Goal: Transaction & Acquisition: Purchase product/service

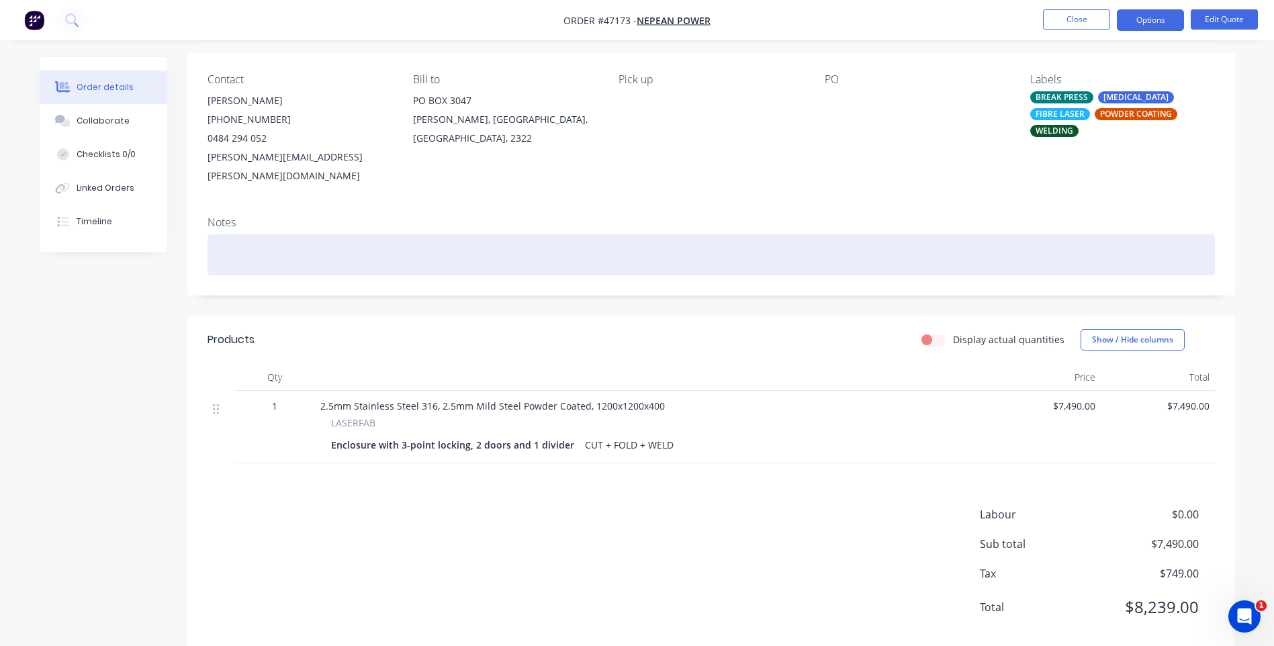
scroll to position [103, 0]
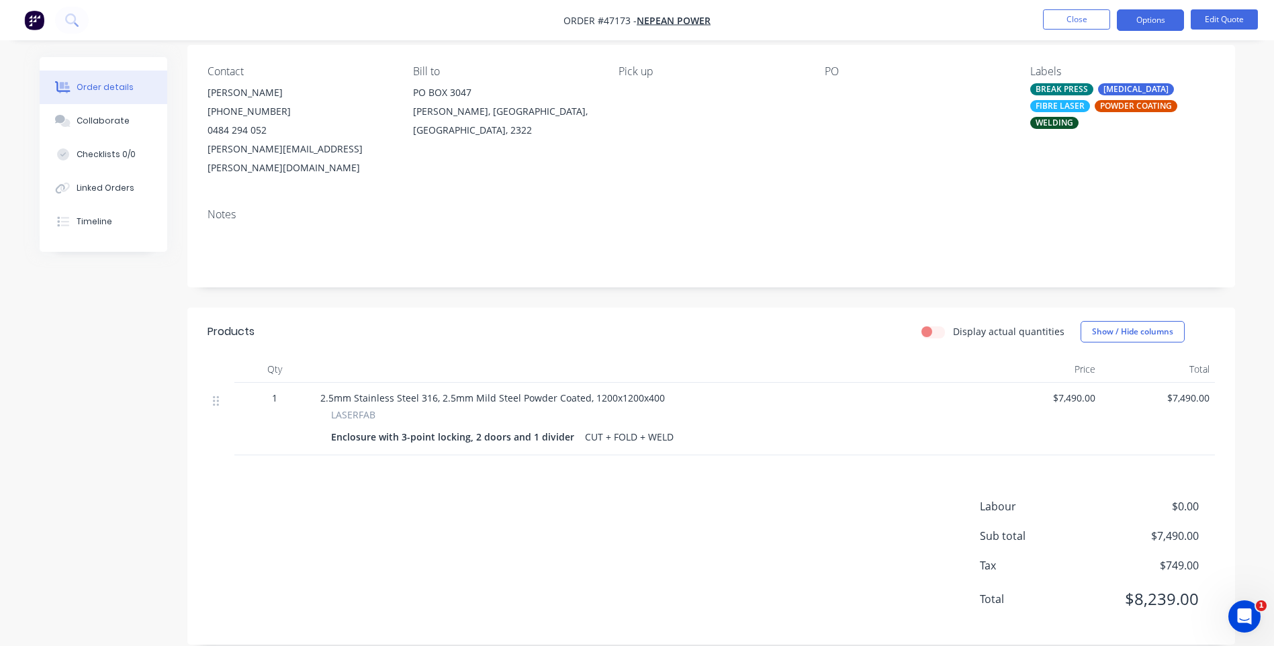
click at [1080, 391] on span "$7,490.00" at bounding box center [1043, 398] width 103 height 14
click at [1066, 391] on span "$7,490.00" at bounding box center [1043, 398] width 103 height 14
click at [884, 458] on div "Products Display actual quantities Show / Hide columns Qty Price Total 1 2.5mm …" at bounding box center [711, 476] width 1048 height 337
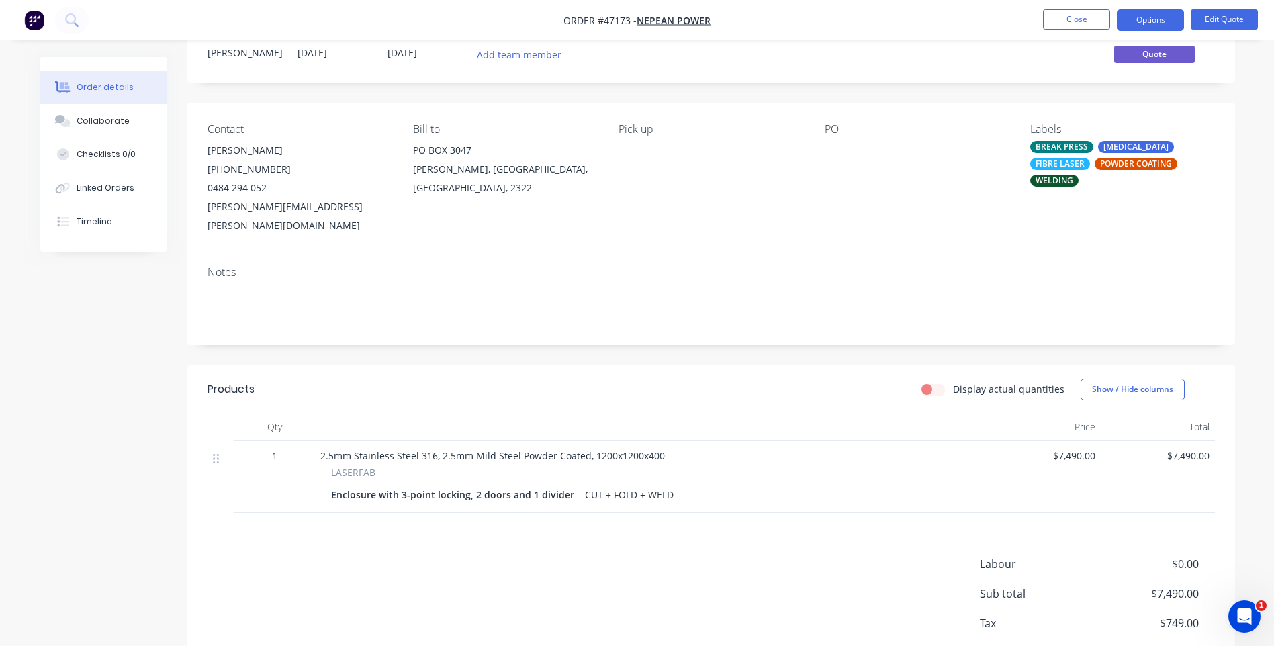
scroll to position [0, 0]
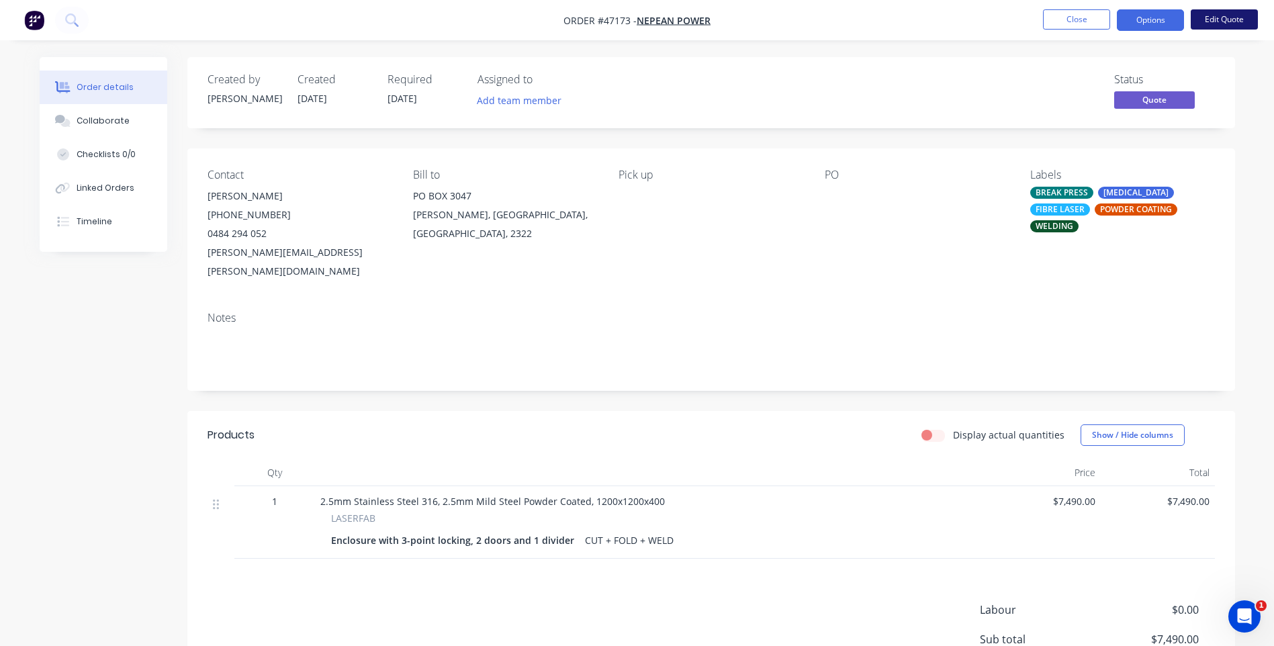
click at [1221, 15] on button "Edit Quote" at bounding box center [1224, 19] width 67 height 20
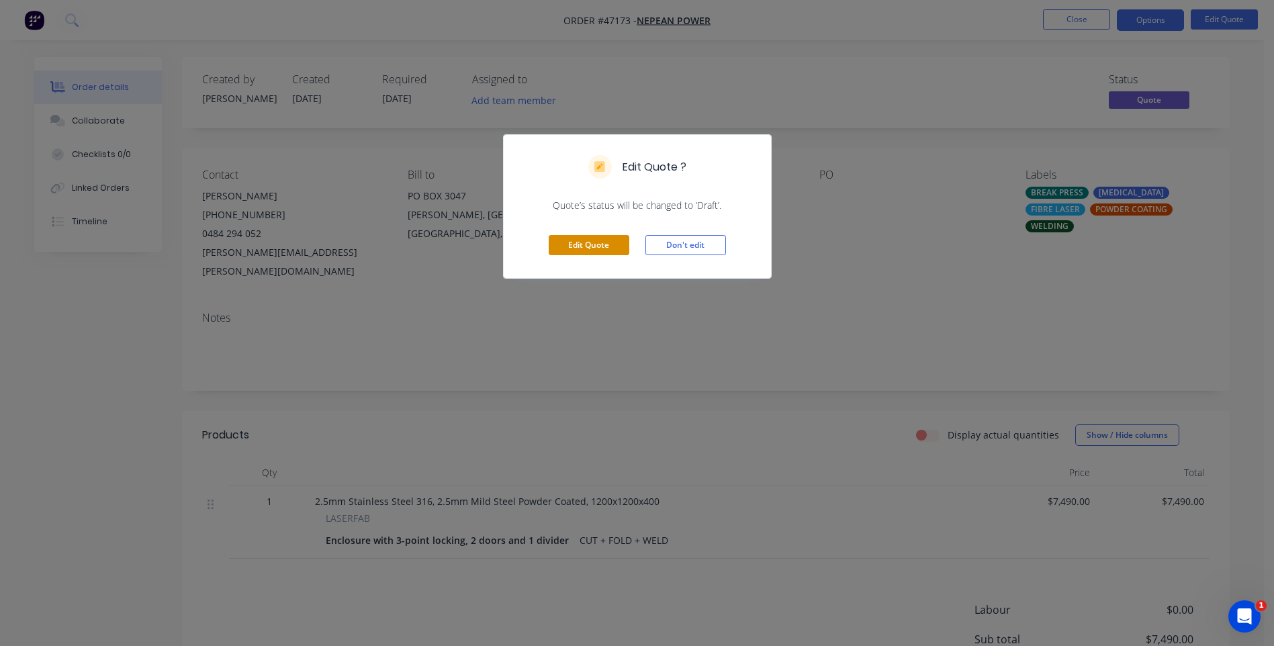
click at [571, 245] on button "Edit Quote" at bounding box center [589, 245] width 81 height 20
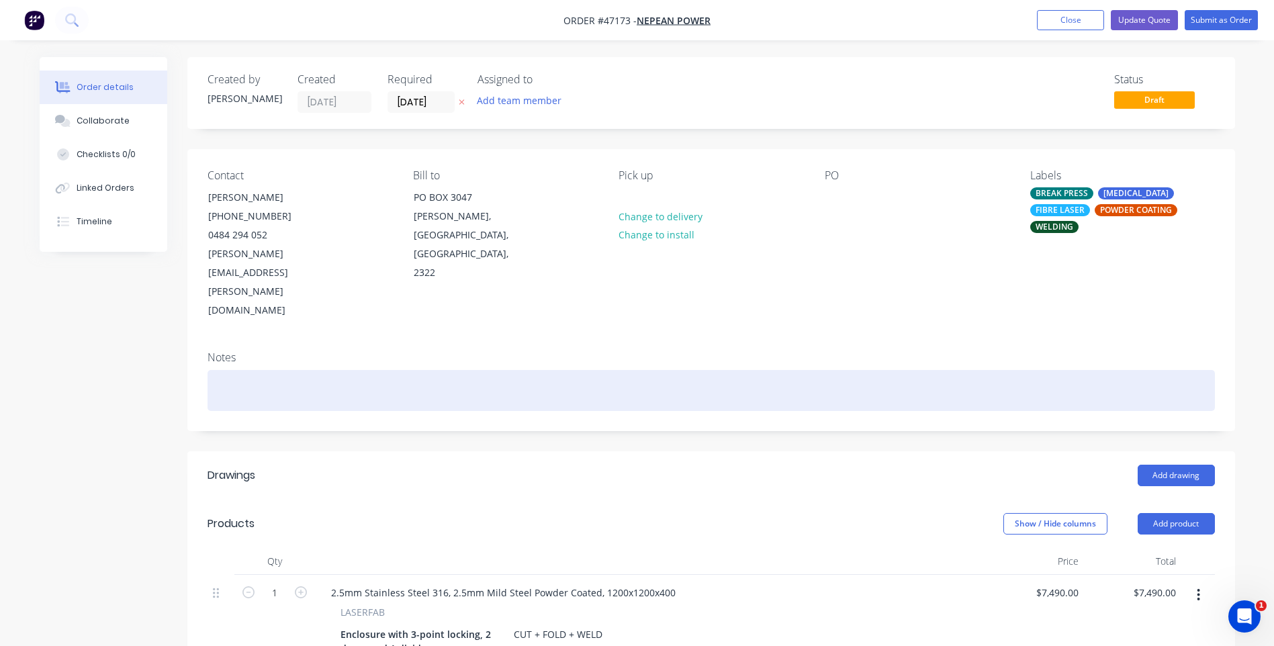
scroll to position [321, 0]
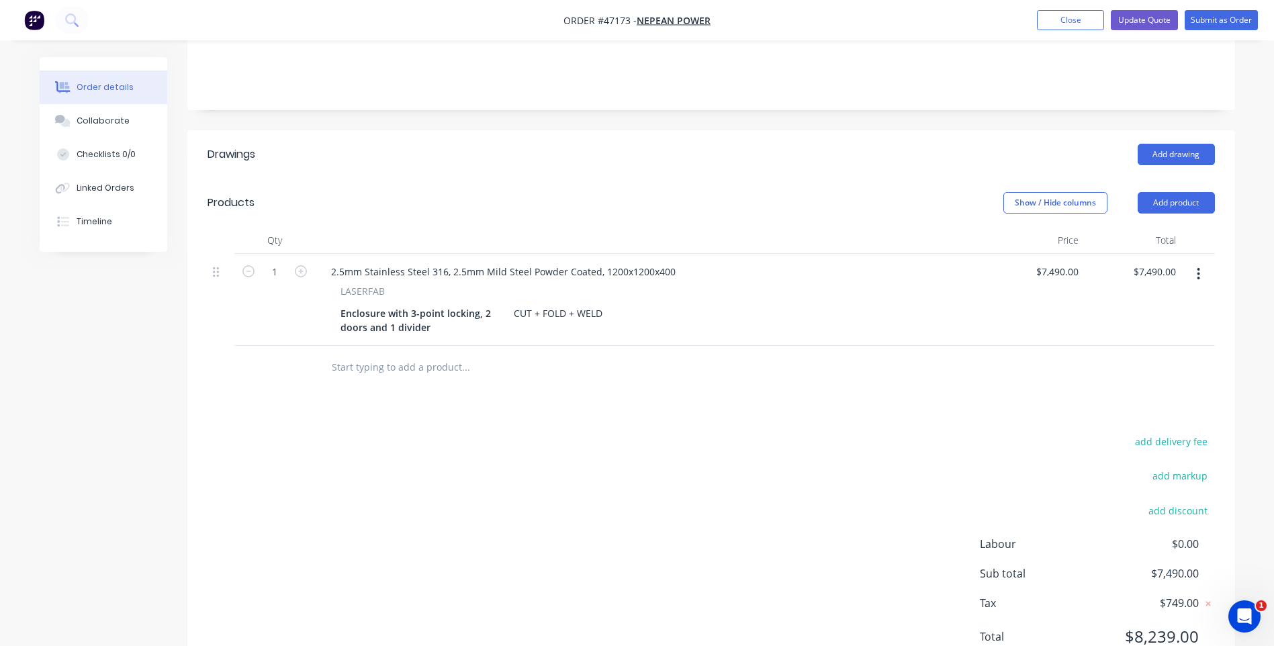
click at [1203, 262] on button "button" at bounding box center [1199, 274] width 32 height 24
click at [1217, 179] on header "Products Show / Hide columns Add product" at bounding box center [711, 203] width 1048 height 48
click at [1169, 192] on button "Add product" at bounding box center [1176, 202] width 77 height 21
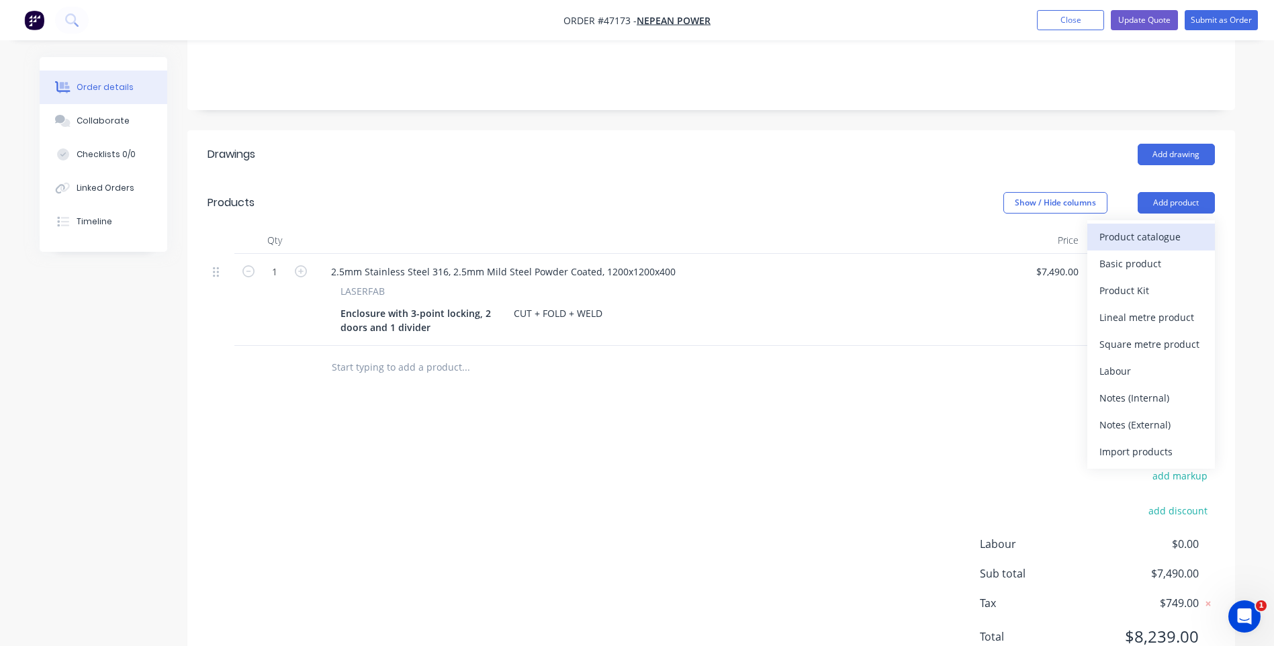
click at [1144, 227] on div "Product catalogue" at bounding box center [1150, 236] width 103 height 19
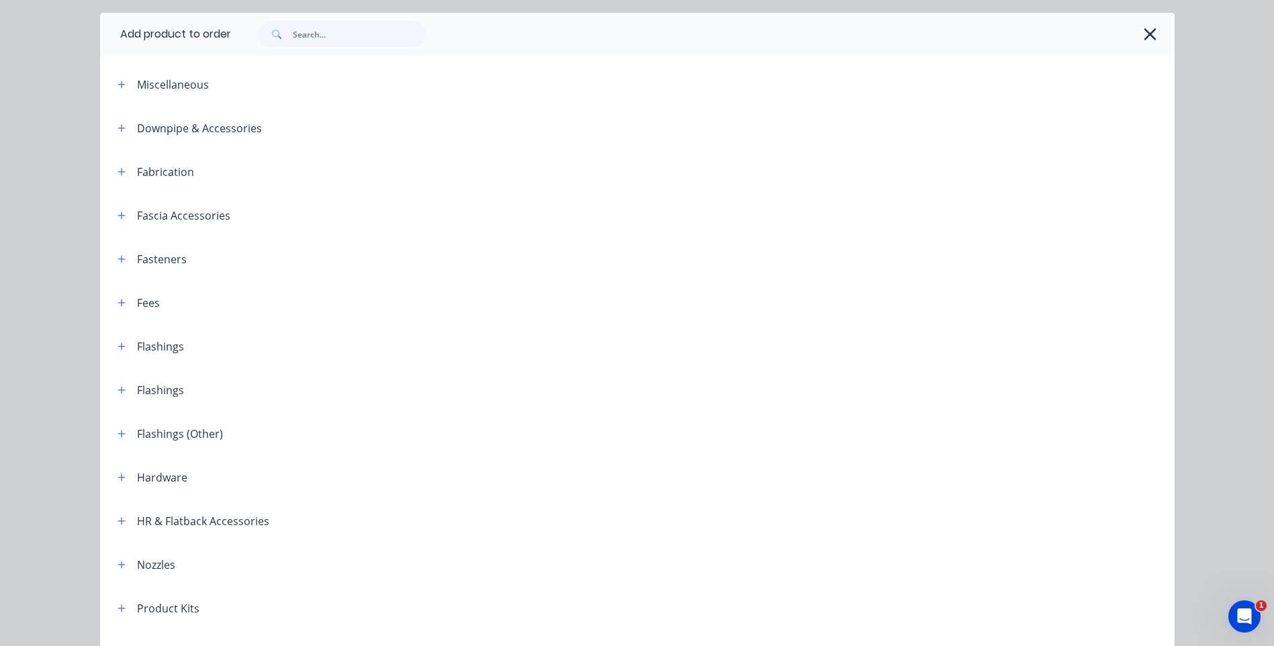
scroll to position [134, 0]
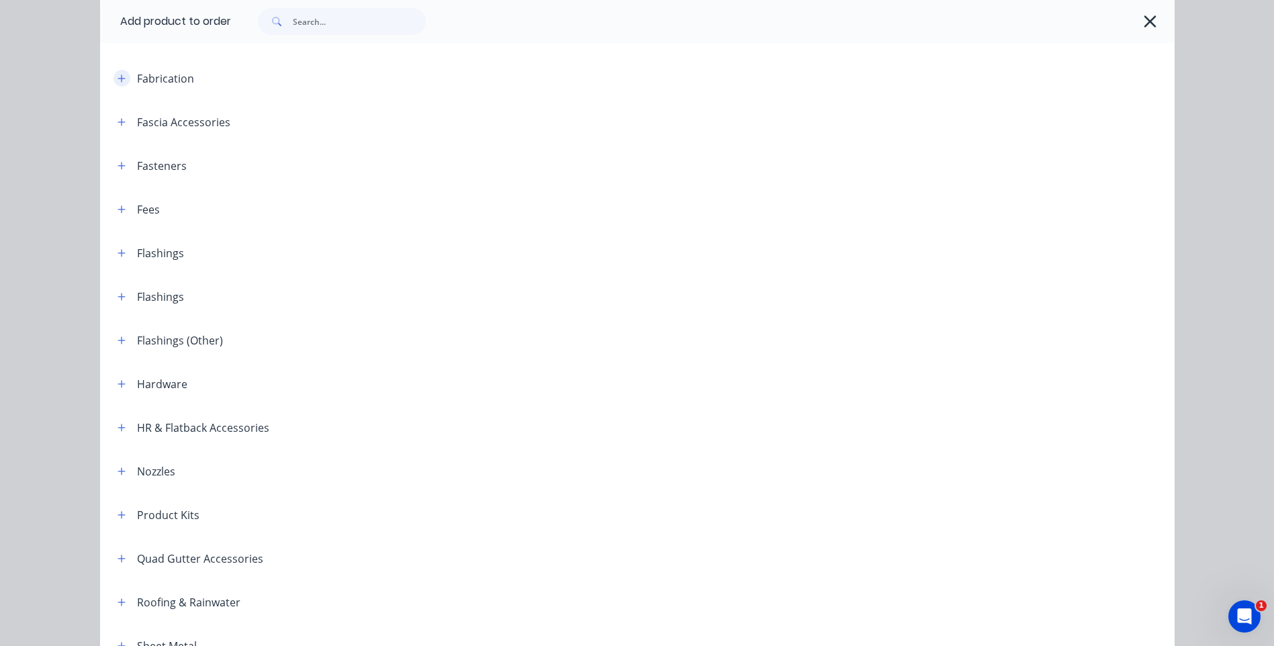
click at [118, 75] on icon "button" at bounding box center [122, 78] width 8 height 9
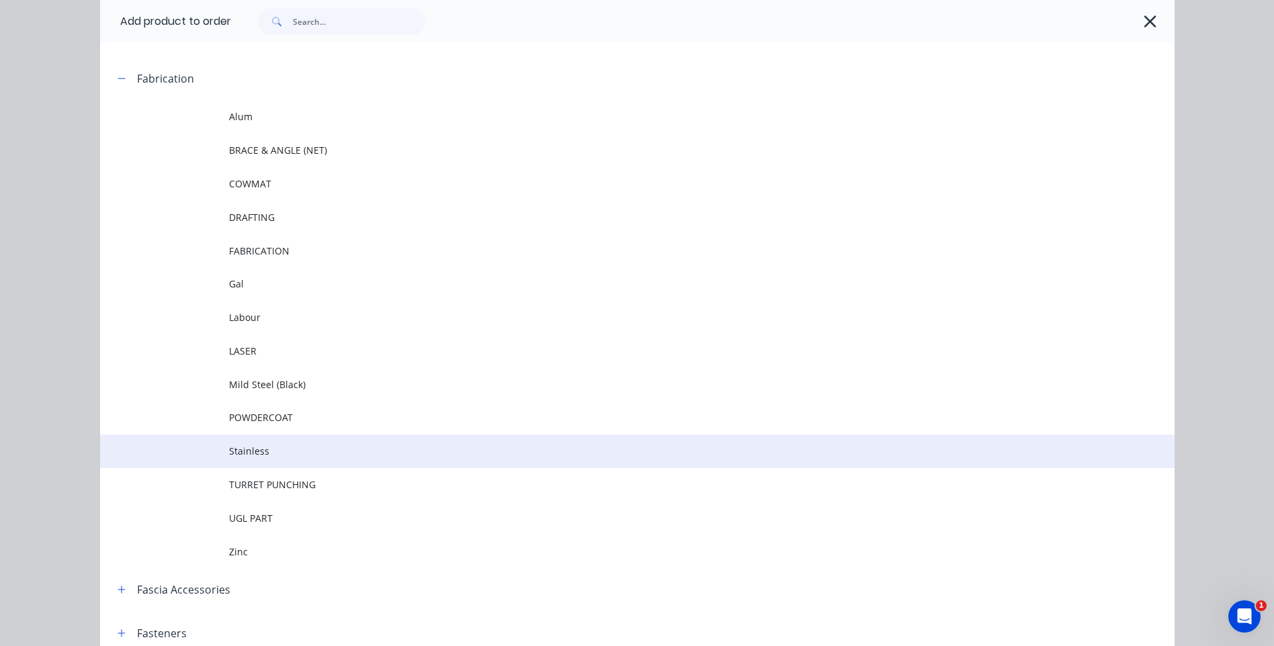
click at [253, 448] on span "Stainless" at bounding box center [607, 451] width 756 height 14
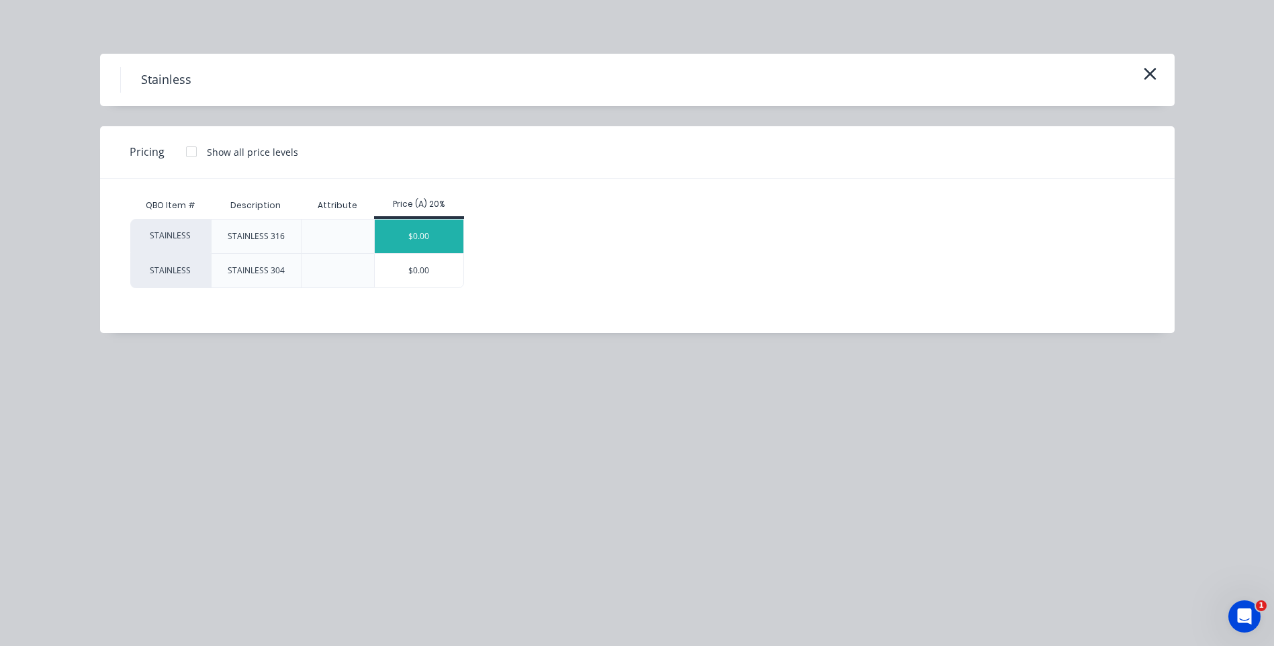
click at [428, 238] on div "$0.00" at bounding box center [419, 237] width 89 height 34
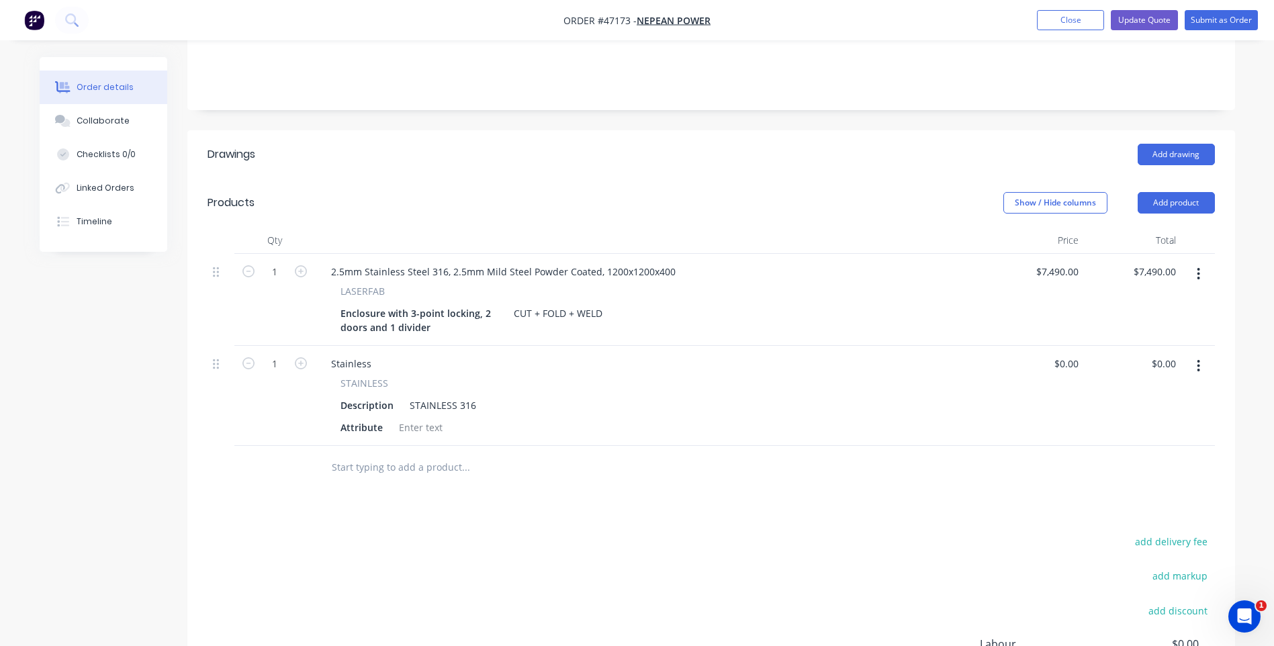
click at [1196, 354] on button "button" at bounding box center [1199, 366] width 32 height 24
click at [1111, 472] on div "Delete" at bounding box center [1150, 481] width 103 height 19
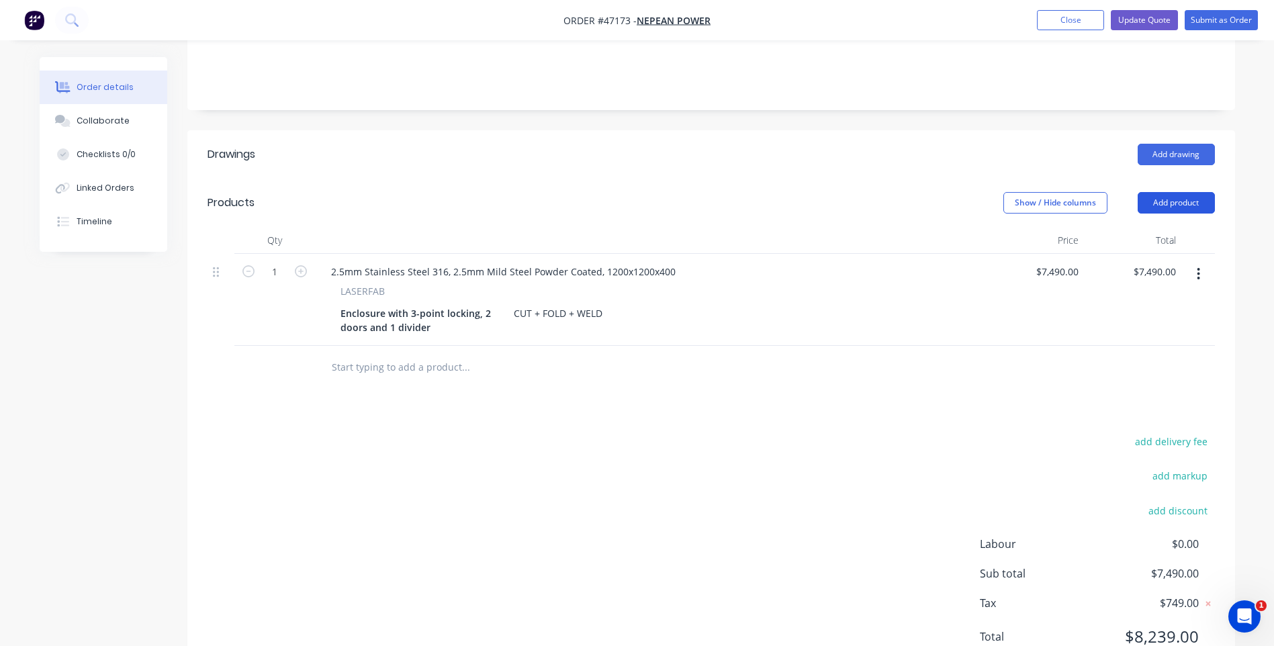
click at [1178, 192] on button "Add product" at bounding box center [1176, 202] width 77 height 21
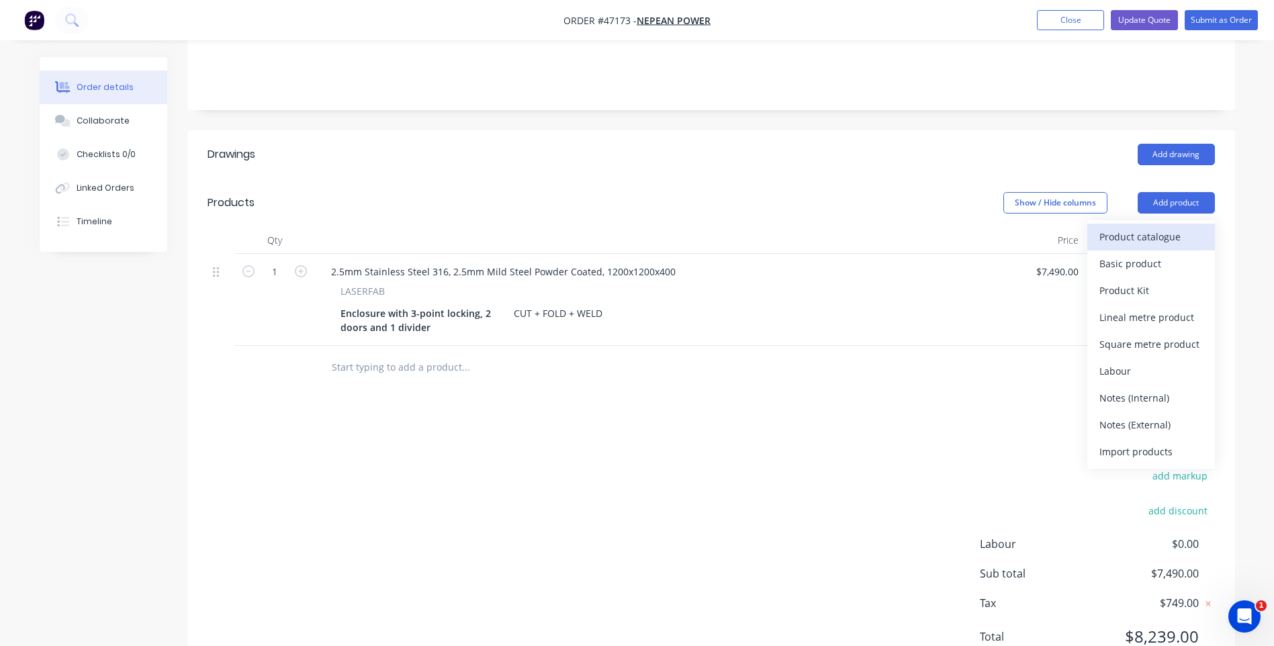
click at [1133, 227] on div "Product catalogue" at bounding box center [1150, 236] width 103 height 19
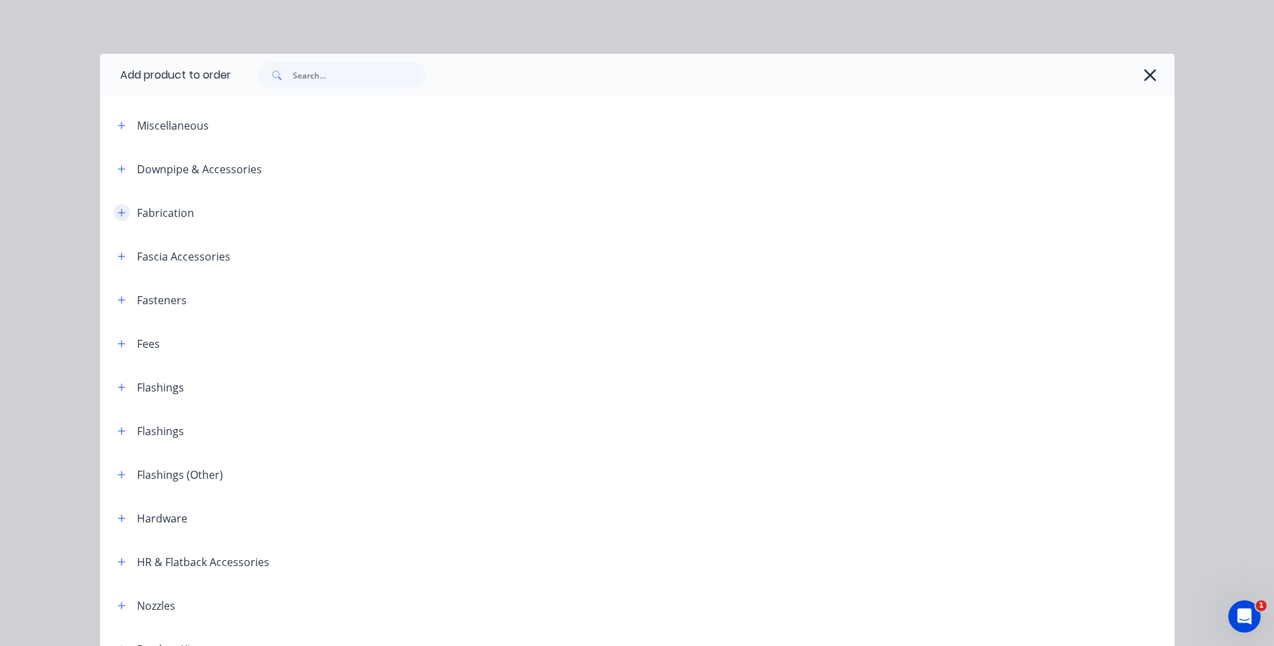
click at [120, 210] on icon "button" at bounding box center [122, 212] width 8 height 9
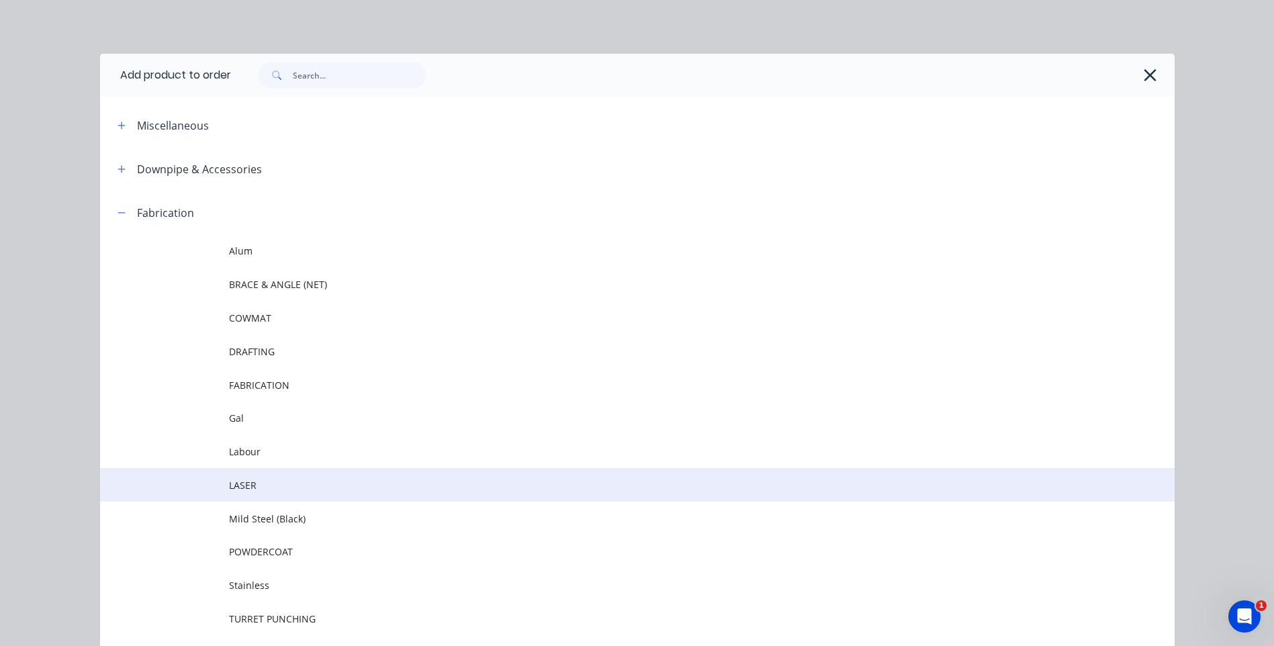
click at [257, 490] on span "LASER" at bounding box center [607, 485] width 756 height 14
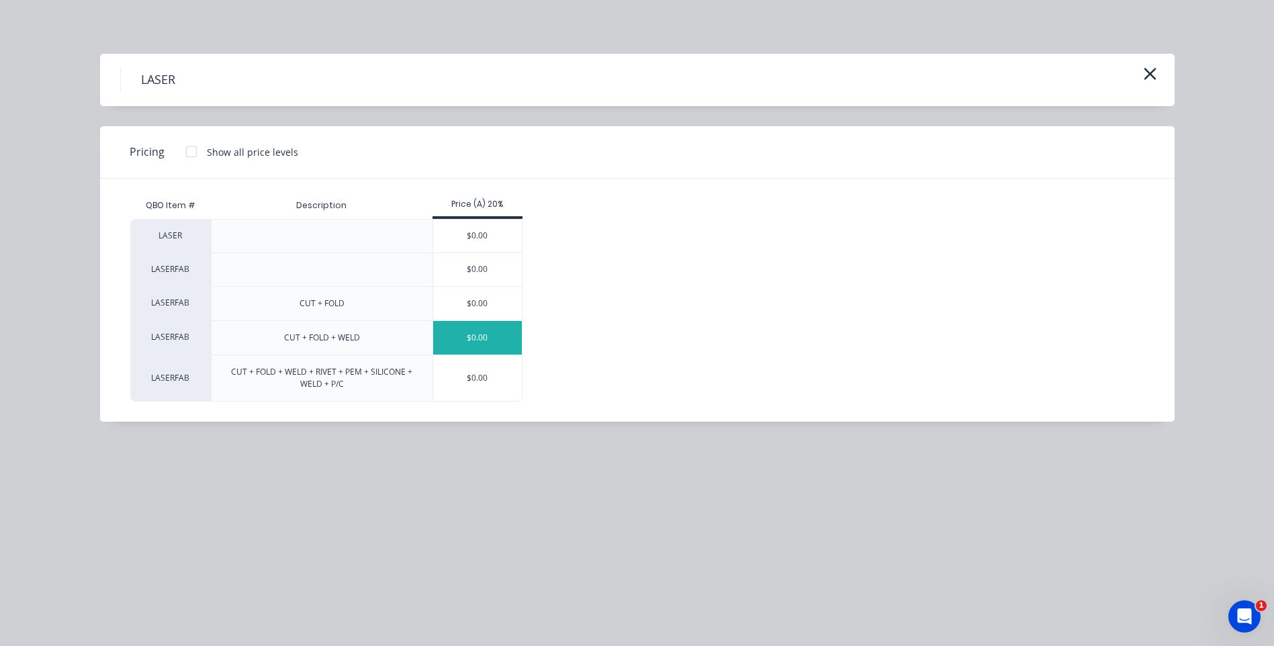
click at [469, 338] on div "$0.00" at bounding box center [477, 338] width 89 height 34
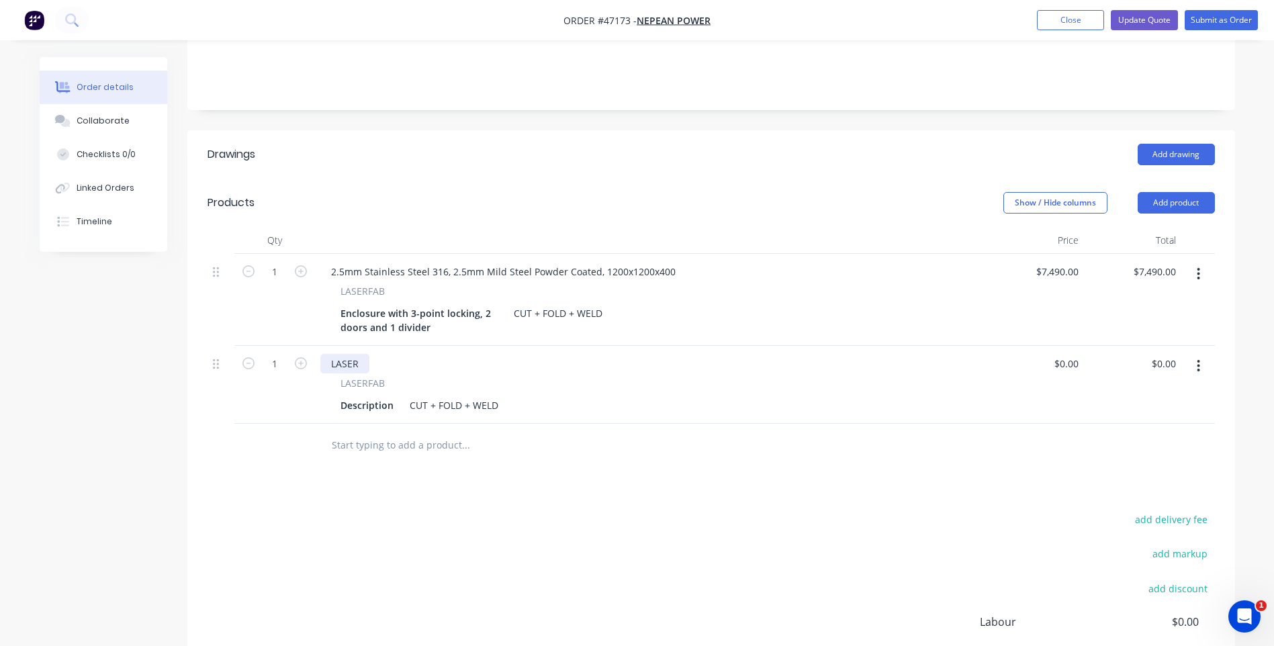
click at [343, 354] on div "LASER" at bounding box center [344, 363] width 49 height 19
click at [355, 354] on div "LASER" at bounding box center [344, 363] width 49 height 19
click at [402, 262] on div "2.5mm Stainless Steel 316, 2.5mm Mild Steel Powder Coated, 1200x1200x400" at bounding box center [503, 271] width 366 height 19
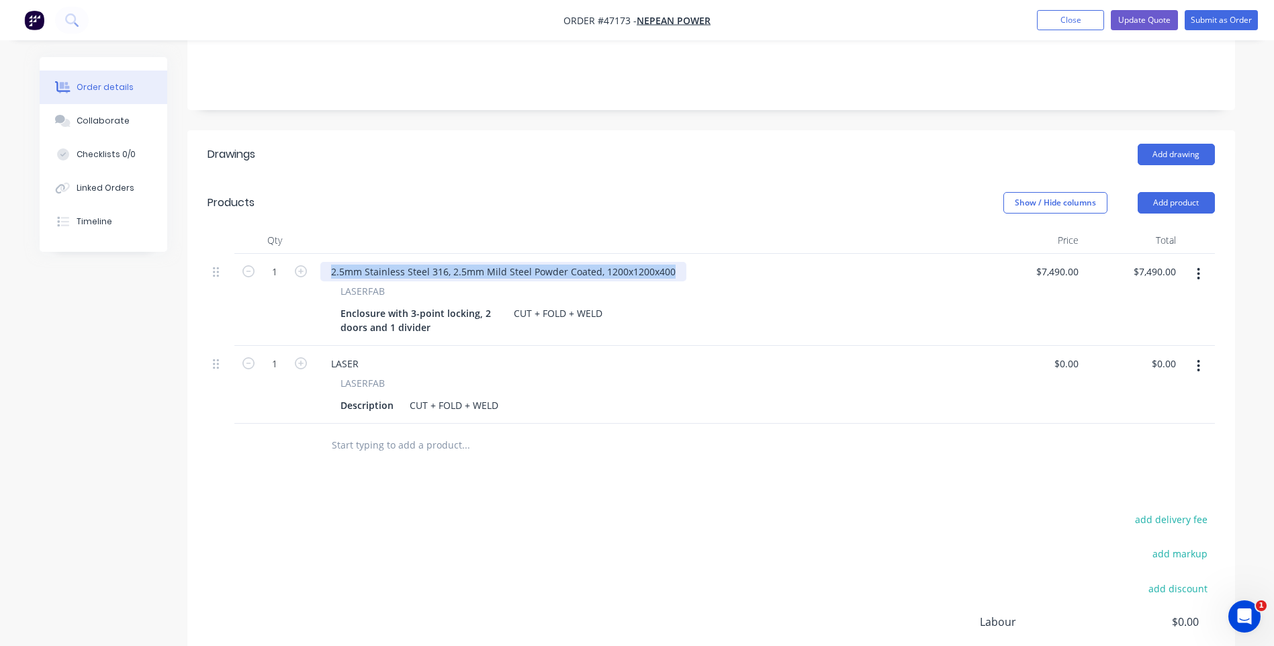
click at [401, 262] on div "2.5mm Stainless Steel 316, 2.5mm Mild Steel Powder Coated, 1200x1200x400" at bounding box center [503, 271] width 366 height 19
copy div "2.5mm Stainless Steel 316, 2.5mm Mild Steel Powder Coated, 1200x1200x400"
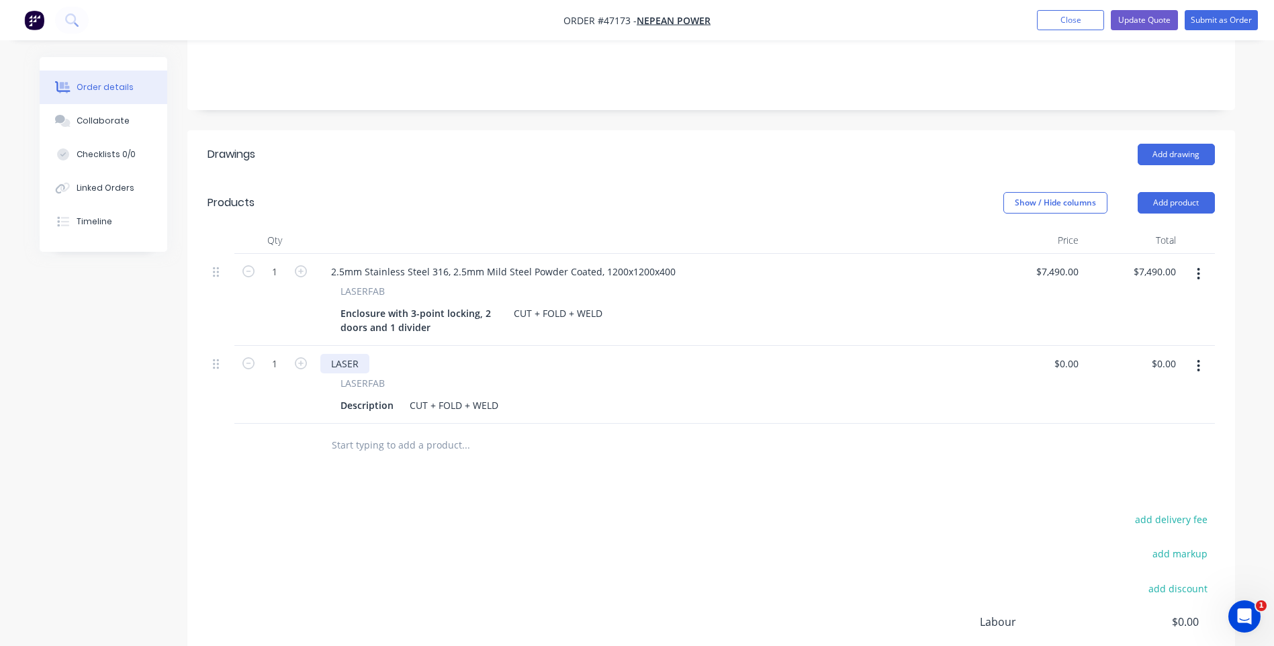
click at [352, 354] on div "LASER" at bounding box center [344, 363] width 49 height 19
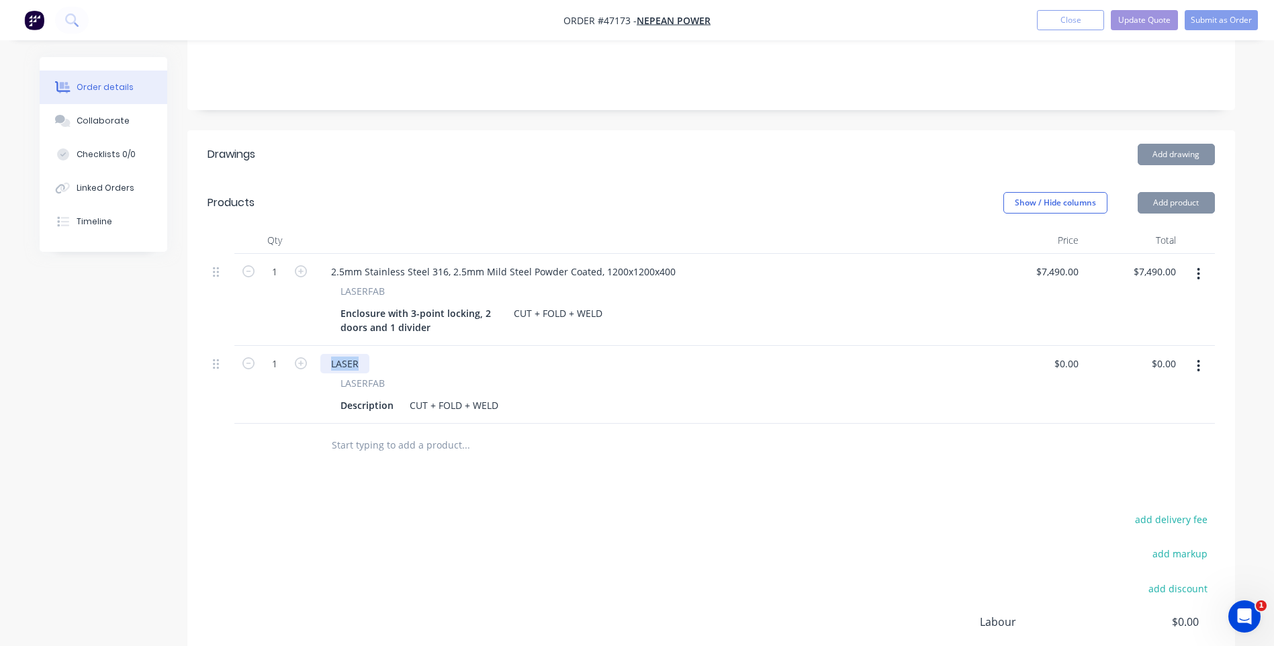
click at [351, 354] on div "LASER" at bounding box center [344, 363] width 49 height 19
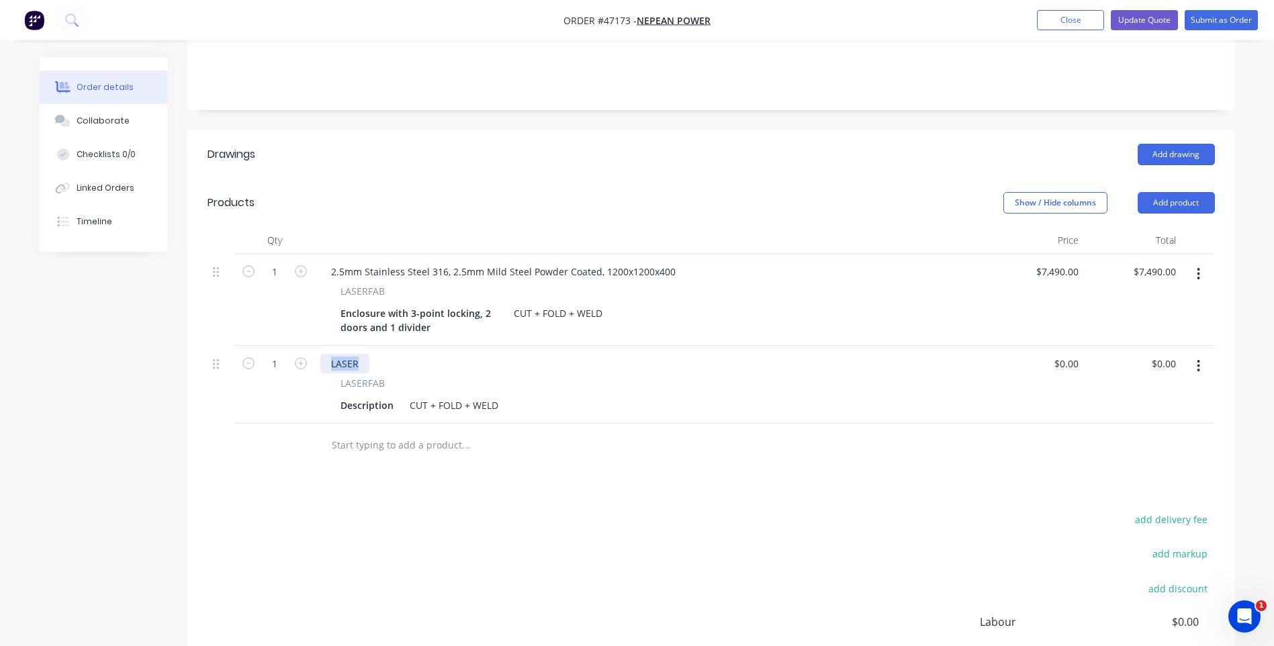
click at [351, 354] on div "LASER" at bounding box center [344, 363] width 49 height 19
click at [350, 354] on div "LASER" at bounding box center [344, 363] width 49 height 19
paste div
drag, startPoint x: 666, startPoint y: 309, endPoint x: 600, endPoint y: 306, distance: 66.6
click at [600, 354] on div "2.5mm Stainless Steel 316, 2.5mm Mild Steel Powder Coated, 1200x1200x400" at bounding box center [503, 363] width 366 height 19
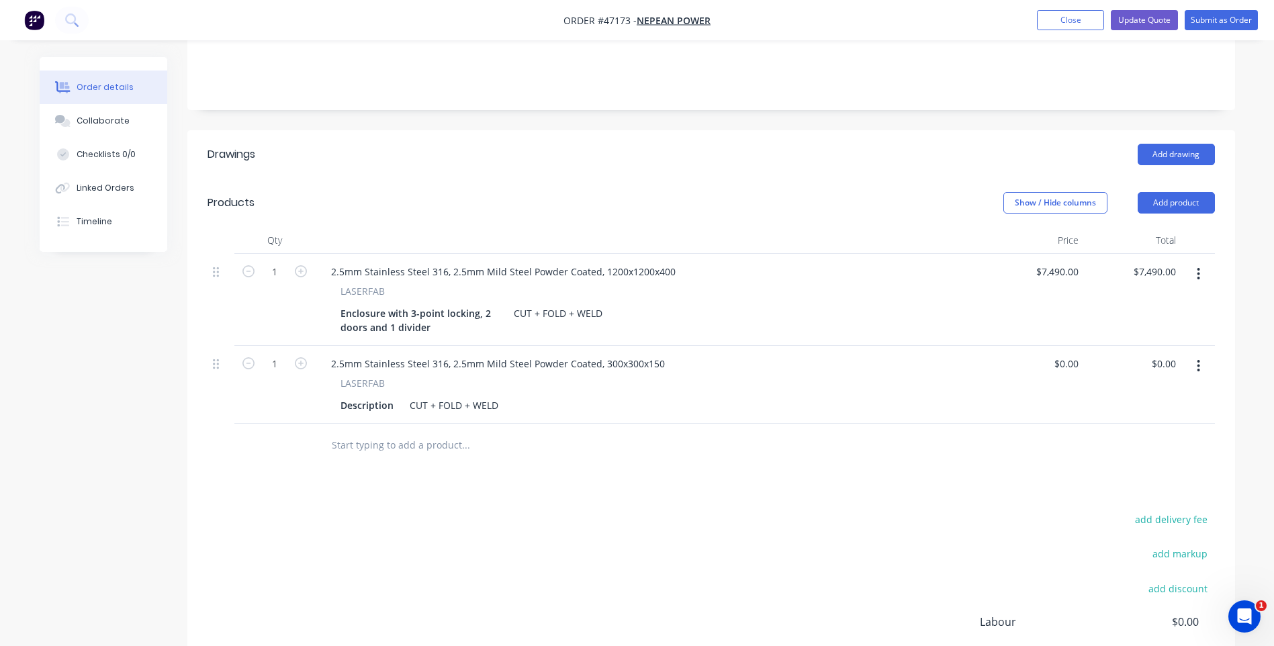
click at [555, 376] on div "LASERFAB" at bounding box center [650, 383] width 620 height 14
click at [357, 396] on div "Description" at bounding box center [367, 405] width 64 height 19
click at [384, 396] on div "Enclosure" at bounding box center [363, 405] width 56 height 19
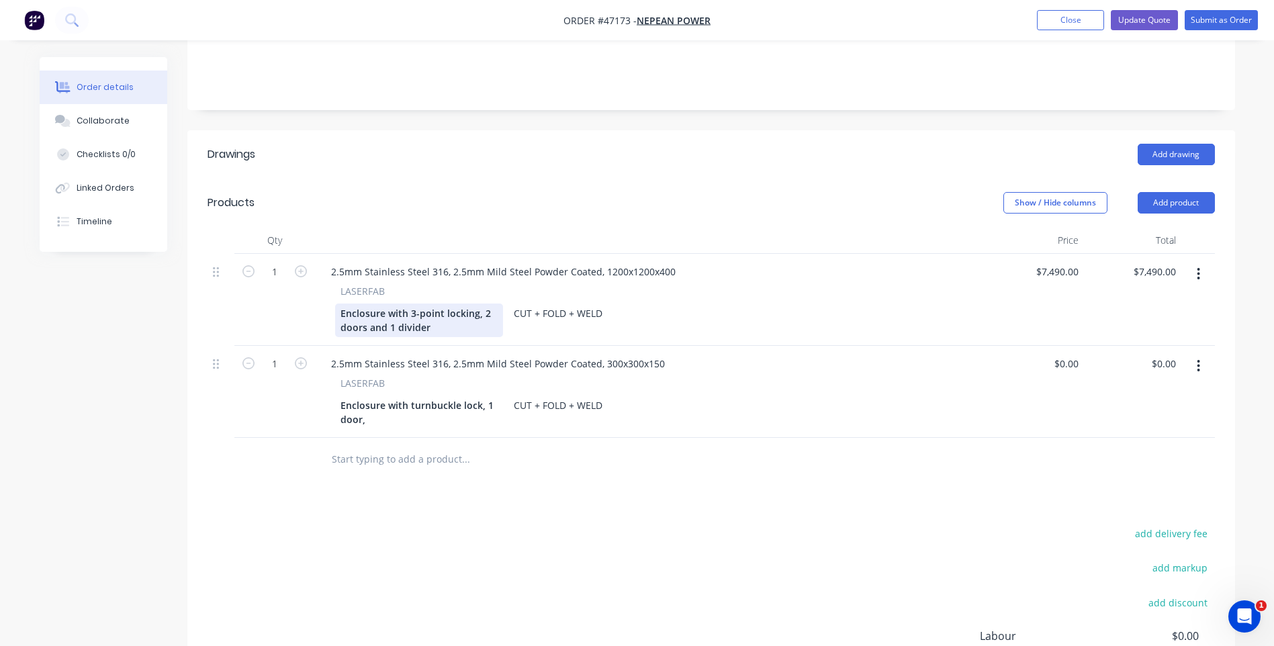
click at [410, 304] on div "Enclosure with 3-point locking, 2 doors and 1 divider" at bounding box center [419, 321] width 168 height 34
click at [383, 304] on div "Enclosure with 3-point locking, 2 doors and 1 divider" at bounding box center [419, 321] width 168 height 34
click at [387, 304] on div "Enclosure with 3-point locking, 2 doors and 1 divider" at bounding box center [419, 321] width 168 height 34
click at [368, 304] on div "Enclosure with 3-point locking, 2 doors 1 divider" at bounding box center [419, 321] width 168 height 34
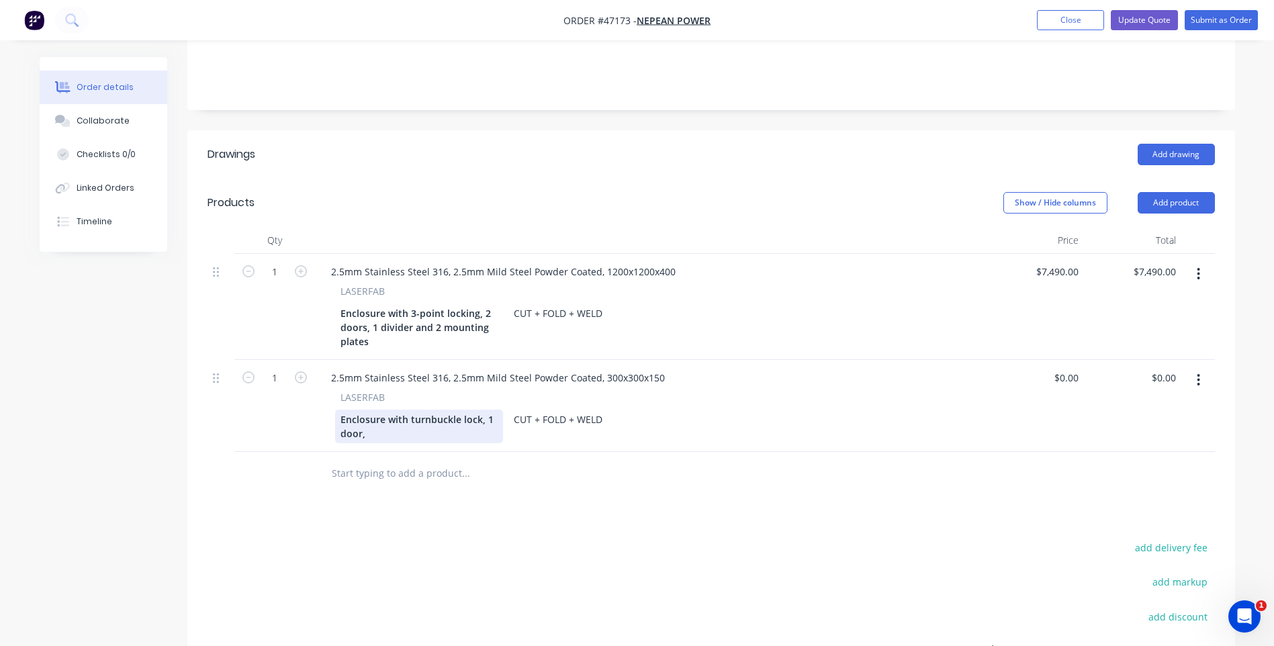
click at [381, 410] on div "Enclosure with turnbuckle lock, 1 door," at bounding box center [419, 427] width 168 height 34
click at [444, 368] on div "2.5mm Stainless Steel 316, 2.5mm Mild Steel Powder Coated, 300x300x150" at bounding box center [497, 377] width 355 height 19
drag, startPoint x: 443, startPoint y: 322, endPoint x: 429, endPoint y: 318, distance: 14.5
click at [429, 368] on div "2.5mm Stainless Steel 316, 2.5mm Mild Steel Powder Coated, 300x300x150" at bounding box center [497, 377] width 355 height 19
click at [368, 368] on div "2.5mm Stainless Steel 2B, 2.5mm Mild Steel Powder Coated, 300x300x150" at bounding box center [495, 377] width 351 height 19
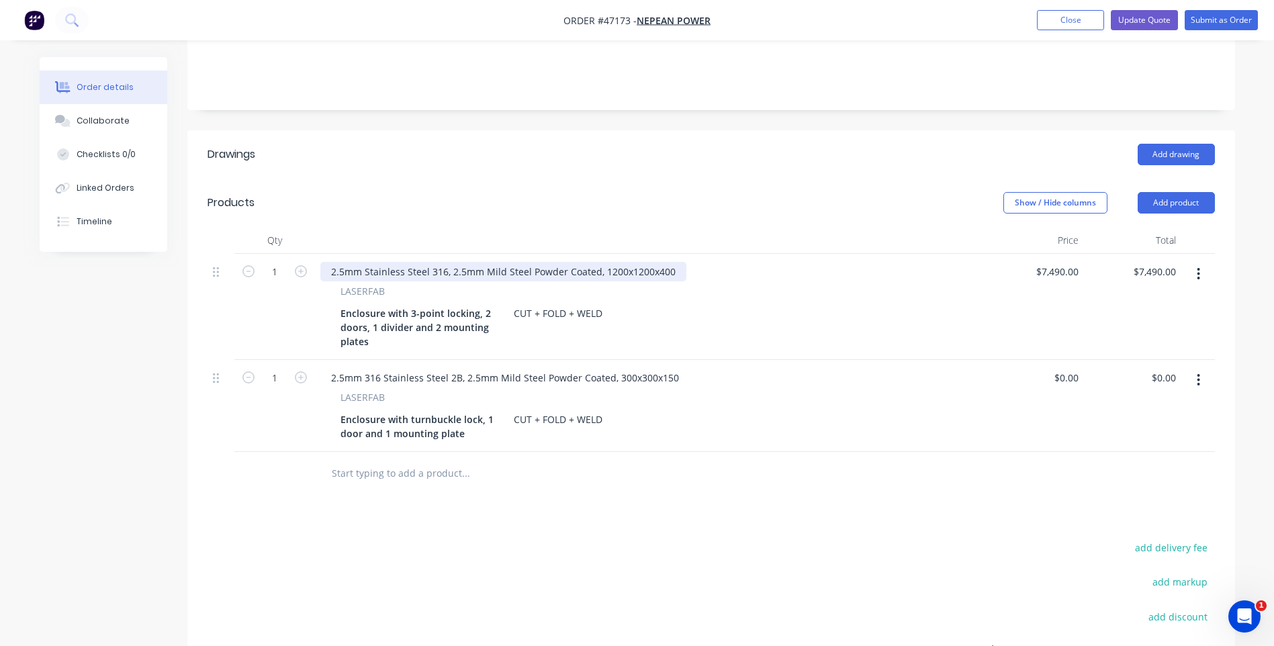
click at [368, 262] on div "2.5mm Stainless Steel 316, 2.5mm Mild Steel Powder Coated, 1200x1200x400" at bounding box center [503, 271] width 366 height 19
click at [364, 262] on div "2.5mm Stainless Steel 316, 2.5mm Mild Steel Powder Coated, 1200x1200x400" at bounding box center [503, 271] width 366 height 19
click at [462, 262] on div "2.5mm 316 Stainless Steel 316, 2.5mm Mild Steel Powder Coated, 1200x1200x400" at bounding box center [512, 271] width 385 height 19
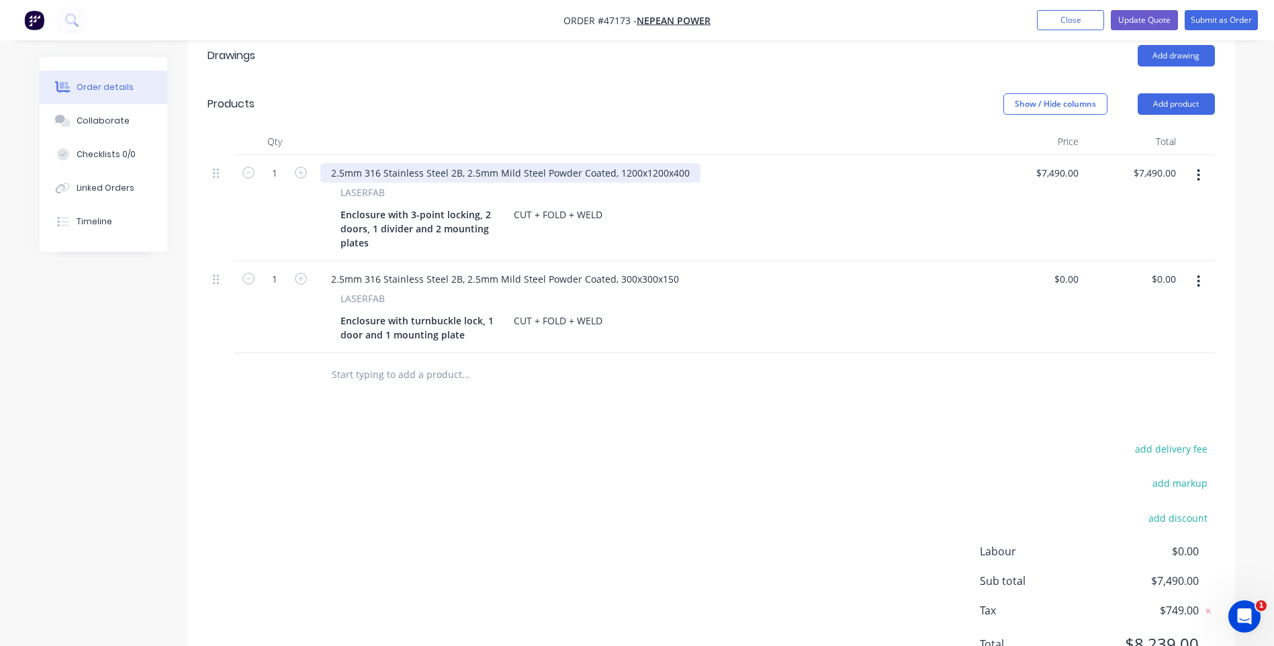
scroll to position [427, 0]
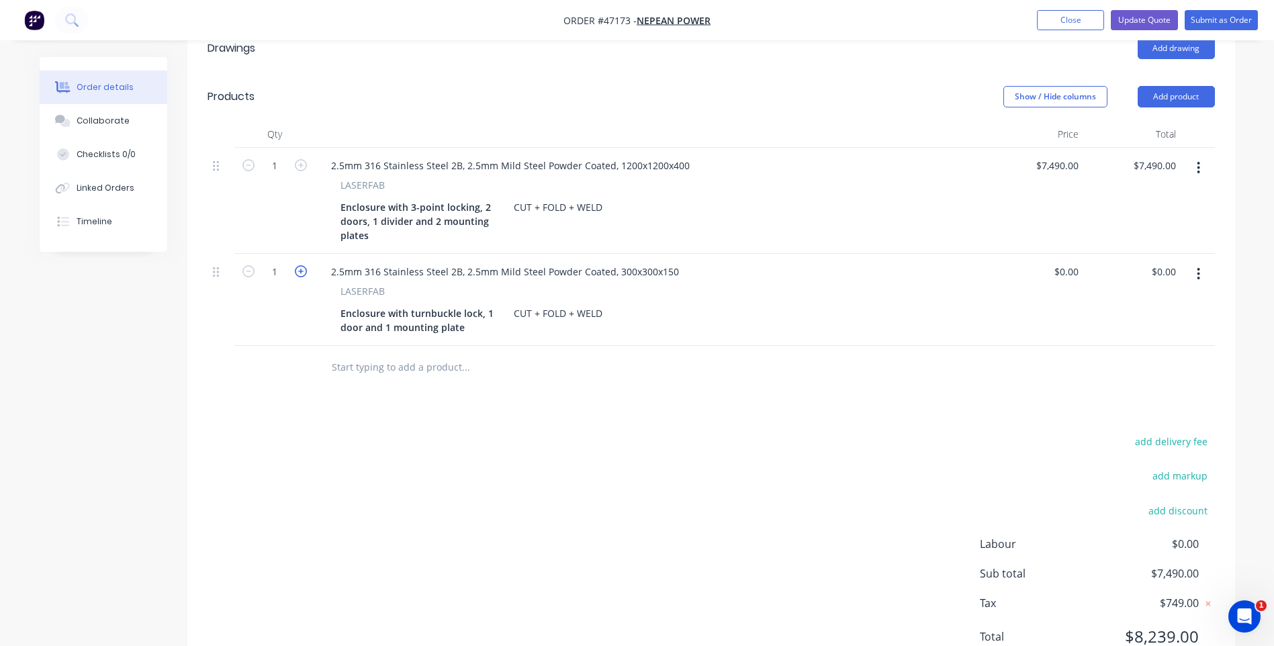
click at [301, 265] on icon "button" at bounding box center [301, 271] width 12 height 12
type input "3"
click at [1070, 262] on input "$0.00" at bounding box center [1068, 271] width 31 height 19
type input "$1,985.00"
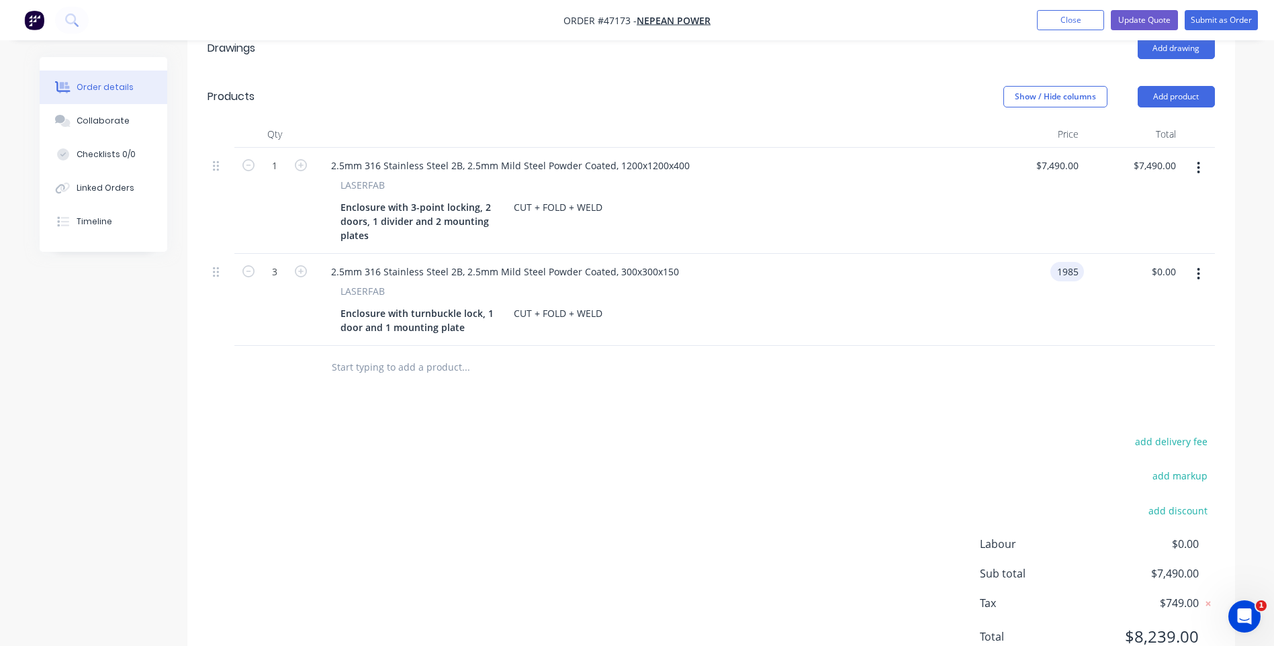
type input "$5,955.00"
click at [1029, 254] on div "$1,985.00 1985" at bounding box center [1034, 300] width 97 height 92
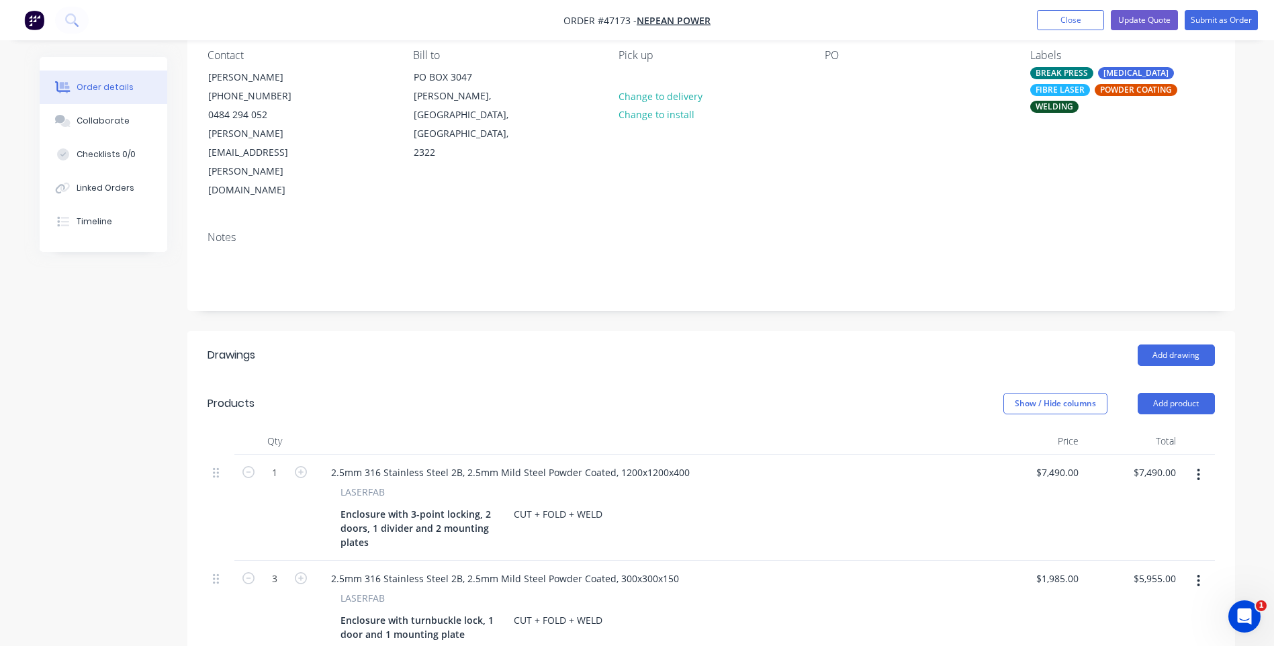
scroll to position [0, 0]
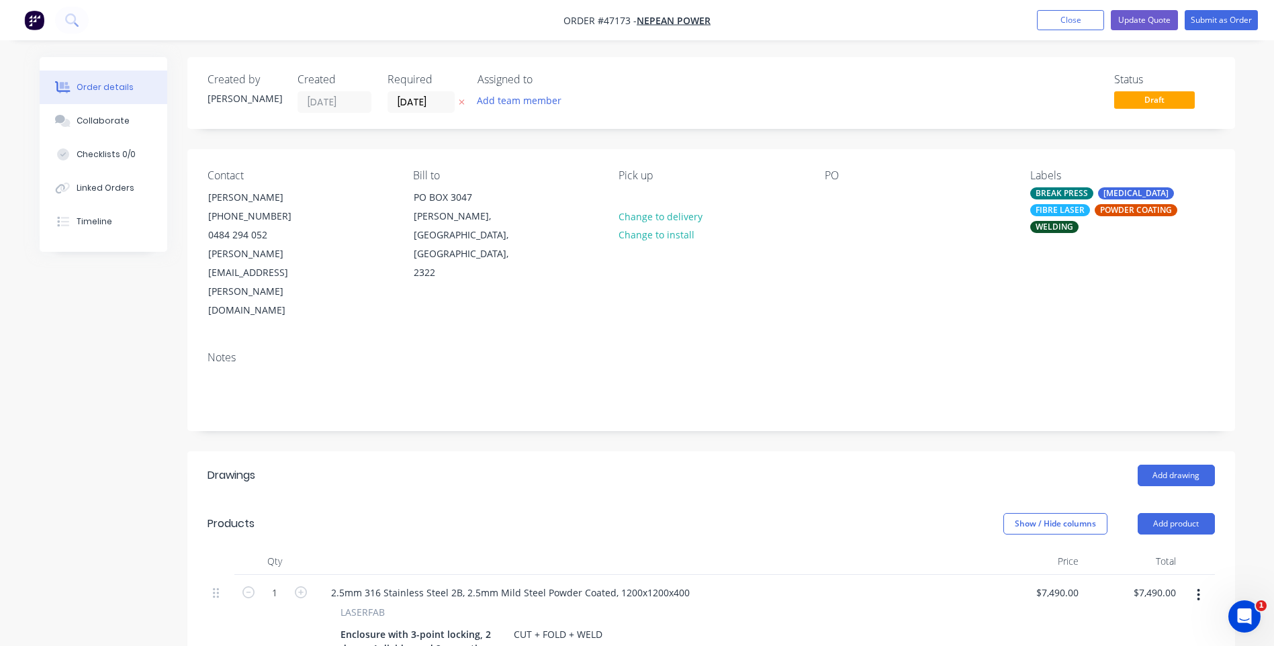
click at [459, 101] on icon at bounding box center [462, 102] width 6 height 8
click at [592, 142] on div "Created by [PERSON_NAME] Created [DATE] Required Assigned to Add team member St…" at bounding box center [711, 583] width 1048 height 1052
click at [1144, 20] on button "Update Quote" at bounding box center [1144, 20] width 67 height 20
